Goal: Navigation & Orientation: Find specific page/section

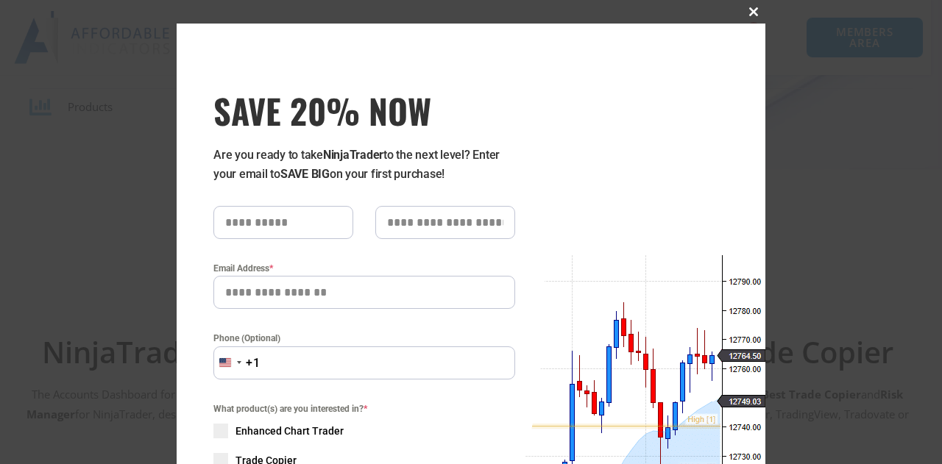
click at [750, 13] on span "SAVE 20% NOW popup" at bounding box center [754, 11] width 24 height 9
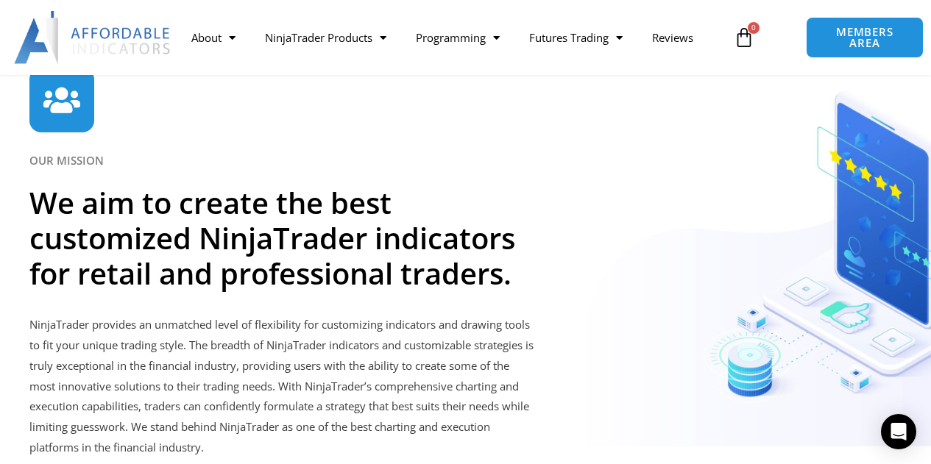
scroll to position [3560, 0]
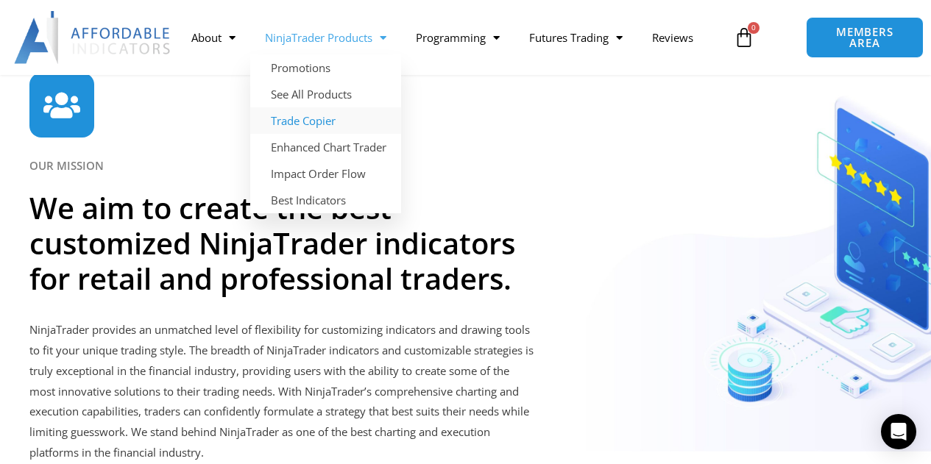
click at [319, 118] on link "Trade Copier" at bounding box center [325, 120] width 151 height 26
